Goal: Transaction & Acquisition: Purchase product/service

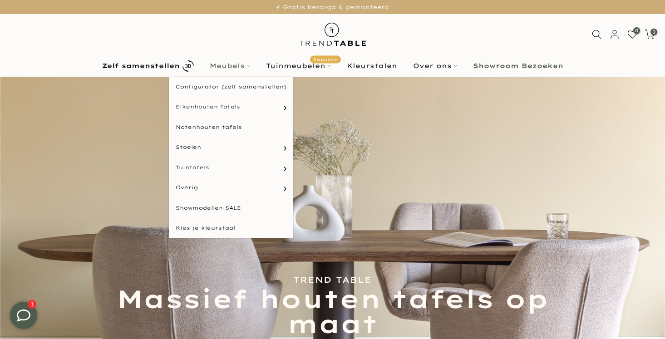
click at [216, 65] on link "Meubels" at bounding box center [230, 65] width 56 height 11
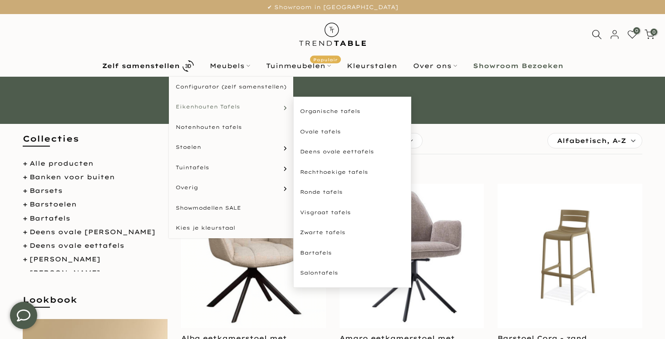
click at [211, 108] on span "Eikenhouten Tafels" at bounding box center [208, 107] width 64 height 8
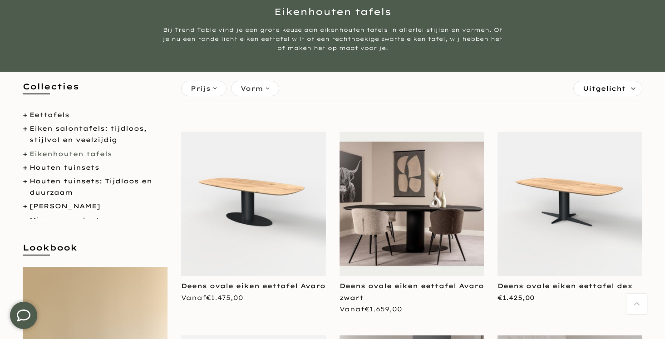
scroll to position [163, 0]
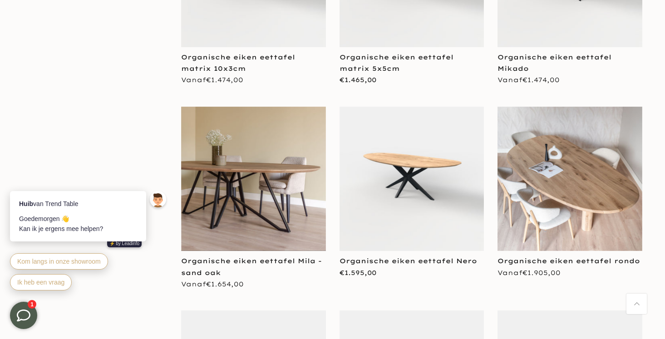
scroll to position [2988, 0]
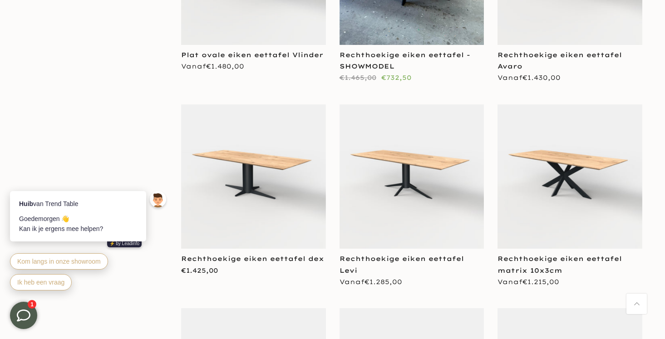
scroll to position [5888, 0]
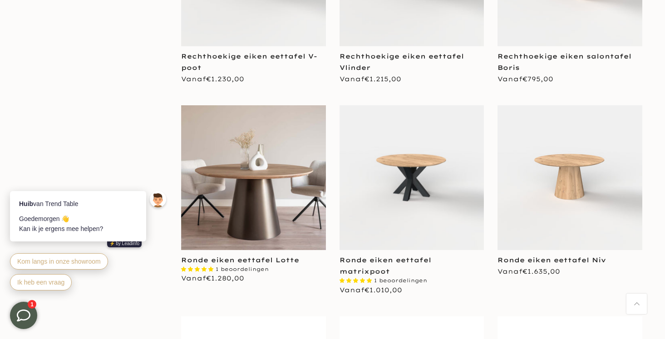
scroll to position [6913, 0]
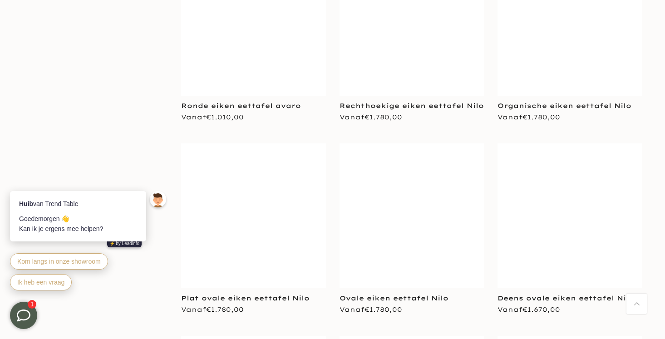
scroll to position [9387, 0]
